Goal: Transaction & Acquisition: Purchase product/service

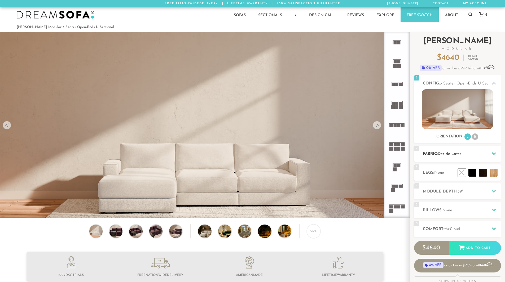
click at [447, 158] on div "2 Fabric: Decide Later" at bounding box center [457, 154] width 87 height 16
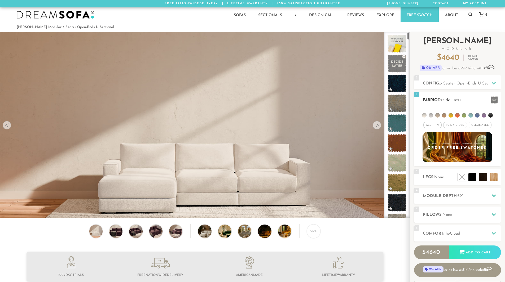
click at [439, 125] on em ">" at bounding box center [438, 125] width 4 height 3
click at [433, 140] on li "Tier" at bounding box center [433, 139] width 18 height 7
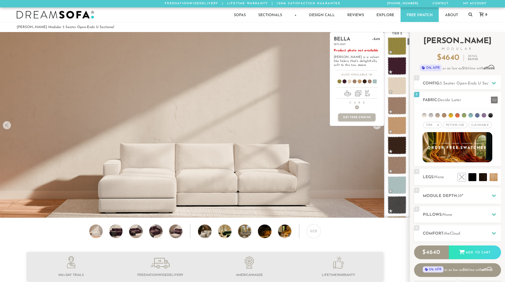
scroll to position [133, 0]
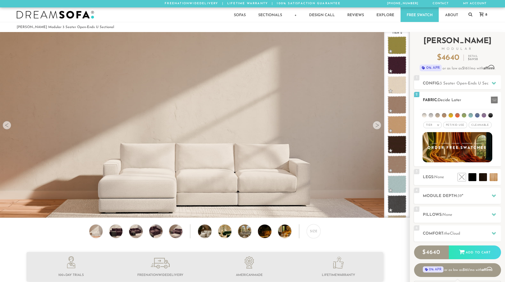
click at [471, 115] on li at bounding box center [471, 115] width 5 height 5
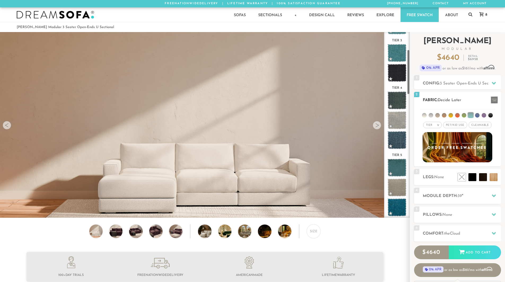
scroll to position [73, 0]
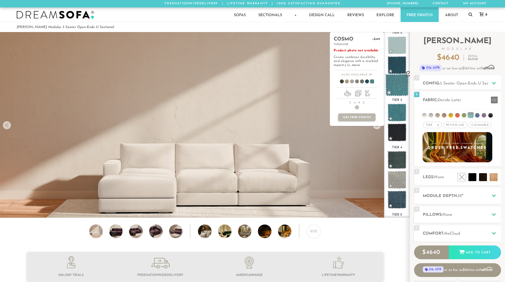
click at [395, 83] on span at bounding box center [397, 85] width 24 height 23
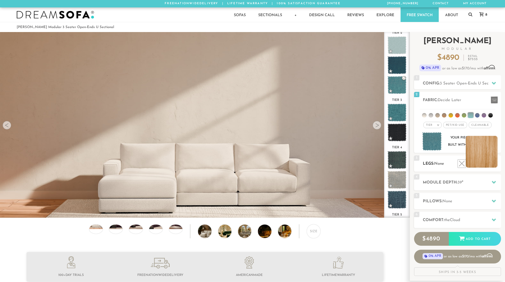
click at [489, 160] on li at bounding box center [482, 152] width 32 height 32
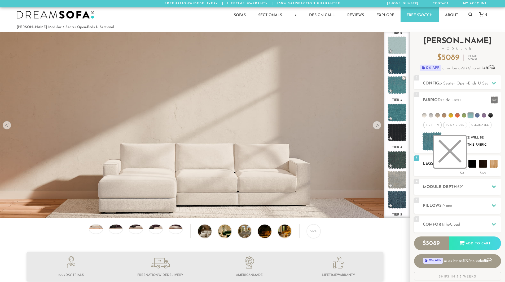
click at [454, 160] on li at bounding box center [450, 152] width 32 height 32
click at [457, 225] on span "Cloud" at bounding box center [455, 225] width 10 height 4
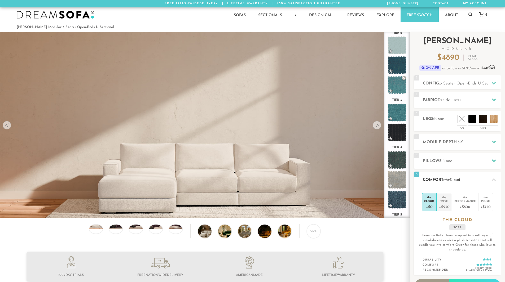
click at [447, 204] on div "+$250" at bounding box center [444, 207] width 10 height 8
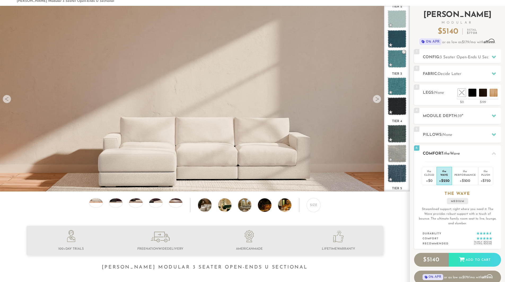
scroll to position [27, 0]
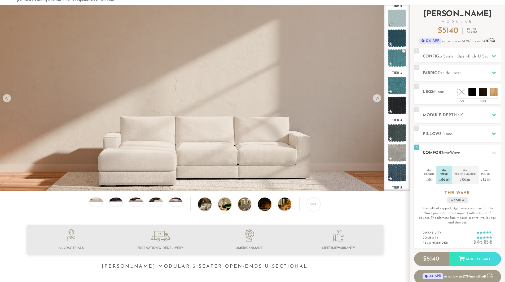
click at [469, 173] on div "Performance" at bounding box center [465, 174] width 21 height 4
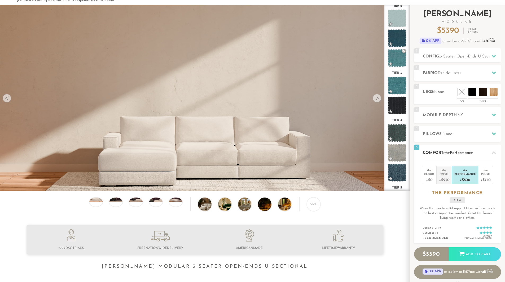
click at [443, 175] on div "Wave" at bounding box center [444, 174] width 10 height 4
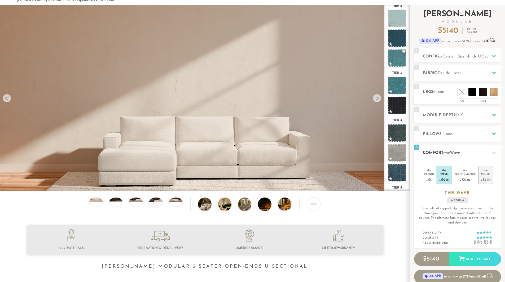
click at [483, 176] on div "Plush" at bounding box center [486, 174] width 10 height 4
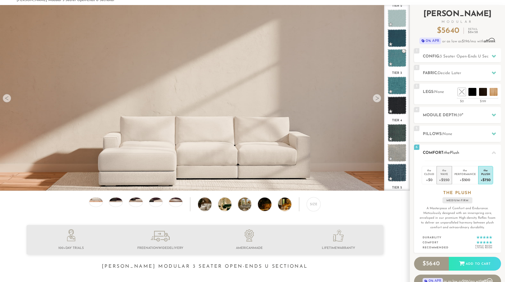
click at [445, 176] on div "+$250" at bounding box center [444, 180] width 10 height 8
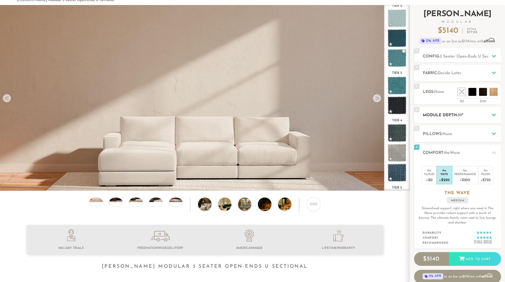
click at [490, 112] on div at bounding box center [494, 115] width 11 height 11
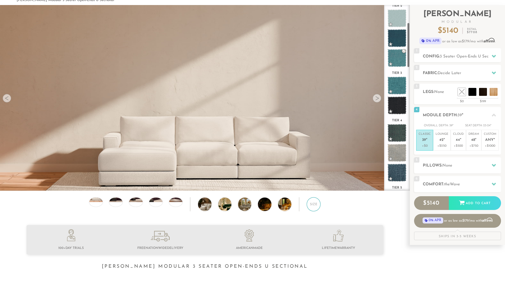
click at [312, 207] on div "Size" at bounding box center [314, 205] width 14 height 14
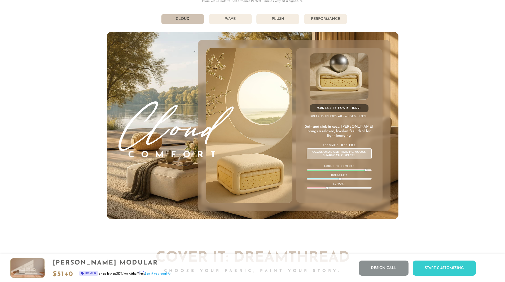
scroll to position [3090, 0]
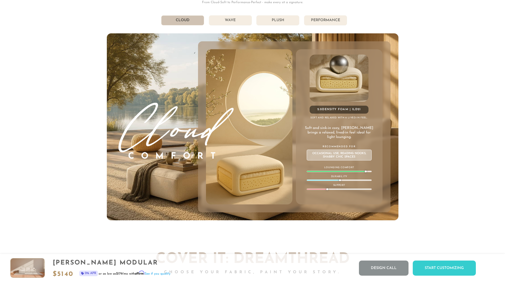
click at [229, 21] on li "Wave" at bounding box center [230, 20] width 43 height 10
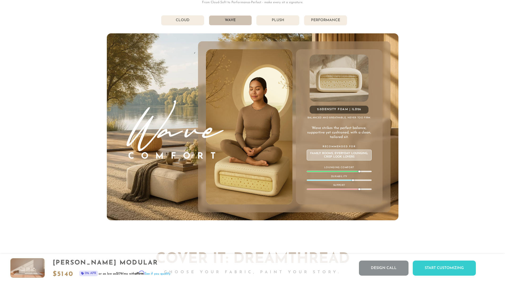
click at [185, 22] on li "Cloud" at bounding box center [182, 20] width 43 height 10
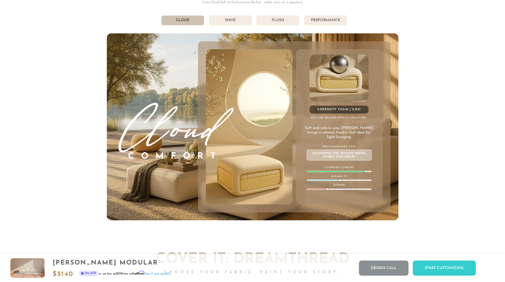
click at [235, 24] on li "Wave" at bounding box center [230, 20] width 43 height 10
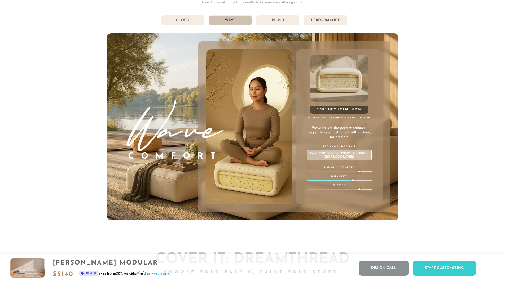
click at [277, 22] on li "Plush" at bounding box center [277, 20] width 43 height 10
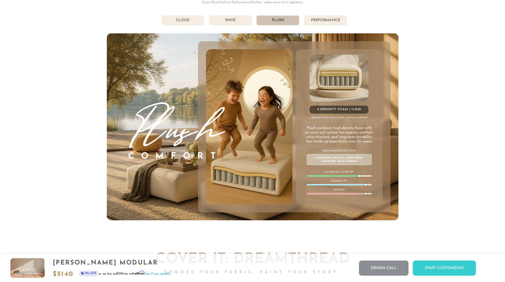
click at [332, 21] on li "Performance" at bounding box center [325, 20] width 43 height 10
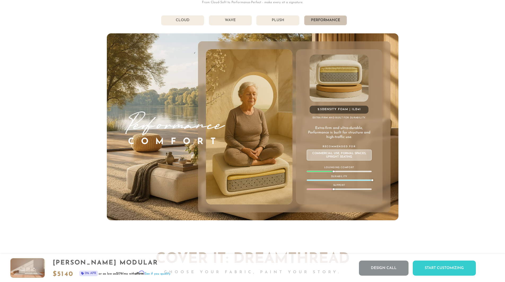
click at [283, 21] on li "Plush" at bounding box center [277, 20] width 43 height 10
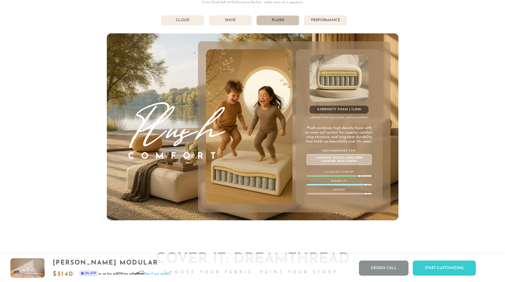
click at [329, 21] on li "Performance" at bounding box center [325, 20] width 43 height 10
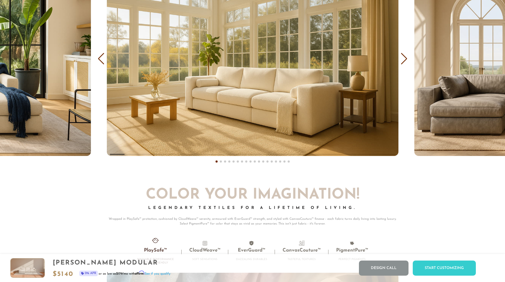
scroll to position [3423, 0]
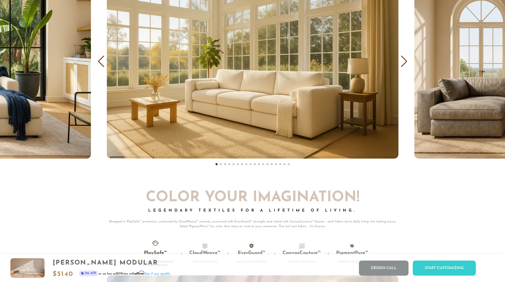
click at [402, 63] on div "Next slide" at bounding box center [404, 62] width 7 height 12
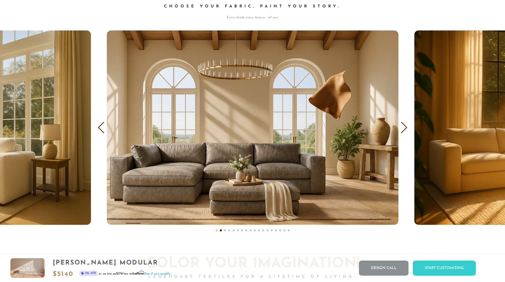
scroll to position [3358, 0]
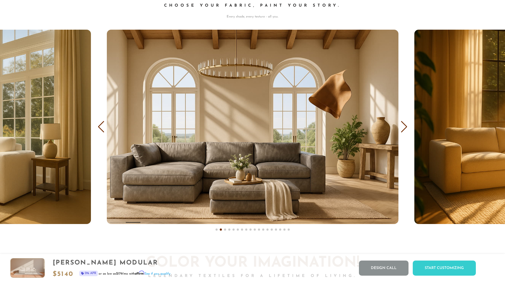
click at [404, 130] on div "Next slide" at bounding box center [404, 127] width 7 height 12
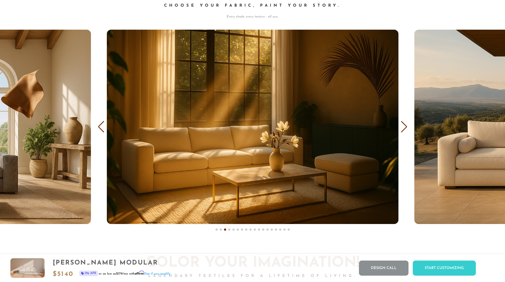
click at [404, 130] on div "Next slide" at bounding box center [404, 127] width 7 height 12
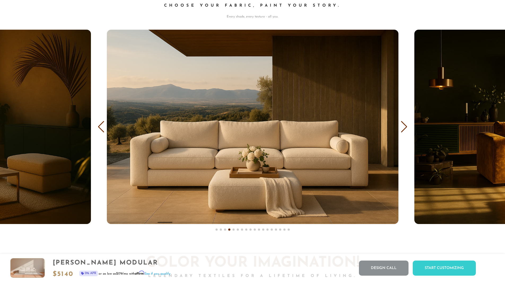
click at [404, 130] on div "Next slide" at bounding box center [404, 127] width 7 height 12
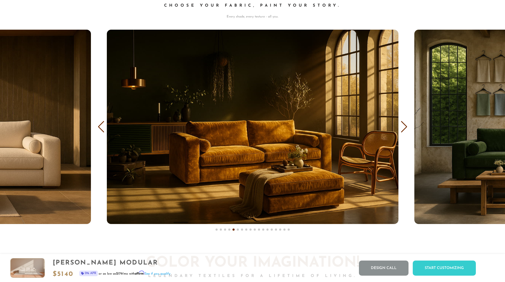
click at [404, 130] on div "Next slide" at bounding box center [404, 127] width 7 height 12
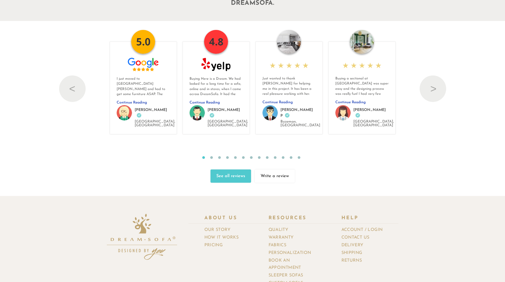
scroll to position [5985, 0]
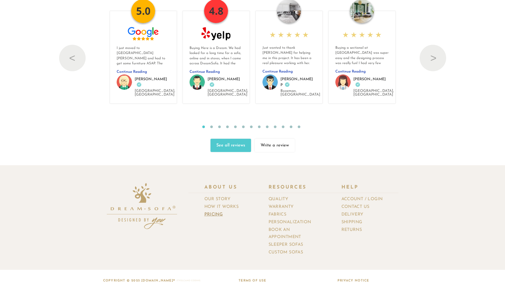
click at [210, 211] on link "Pricing" at bounding box center [216, 215] width 23 height 8
